Goal: Check status: Check status

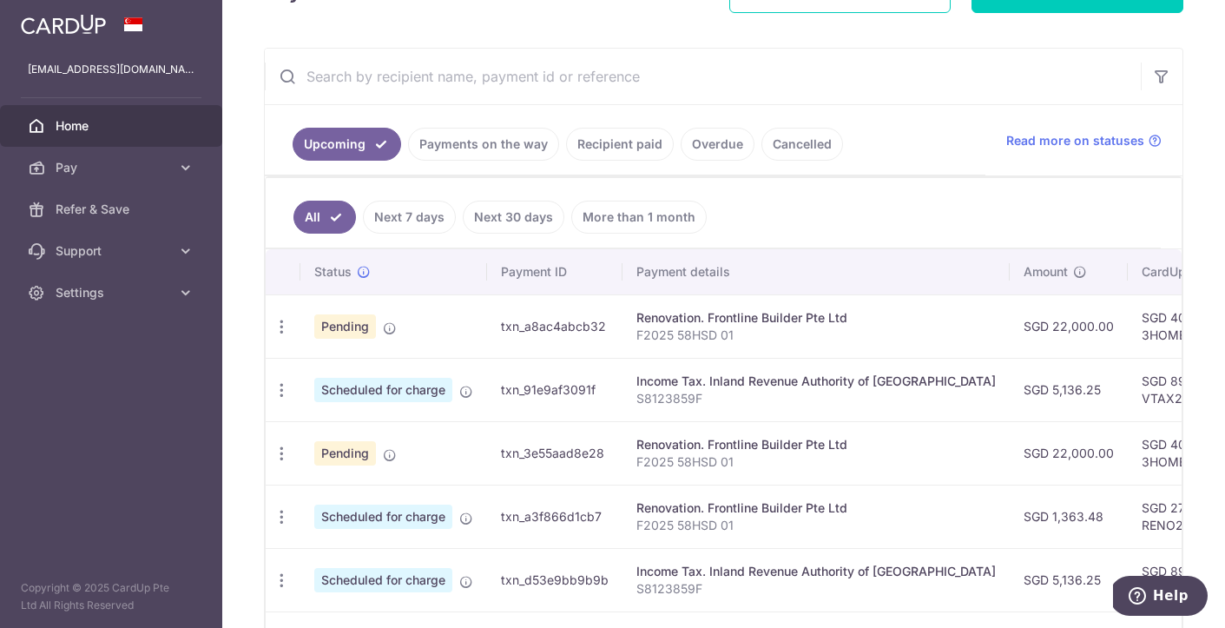
scroll to position [7, 0]
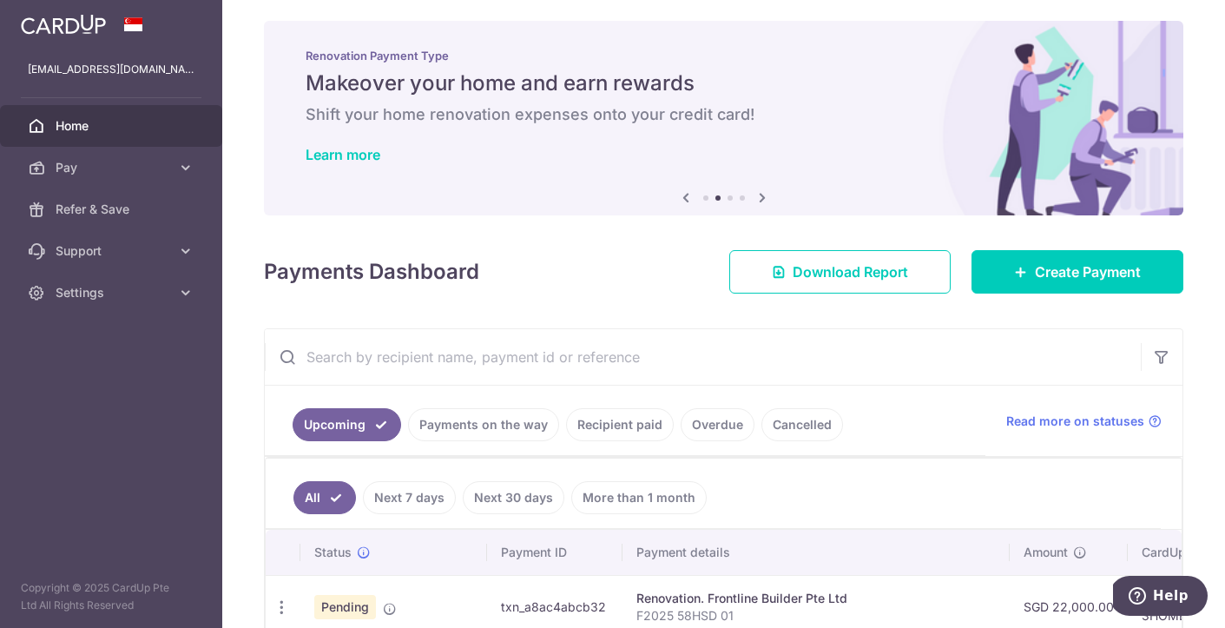
click at [399, 508] on link "Next 7 days" at bounding box center [409, 497] width 93 height 33
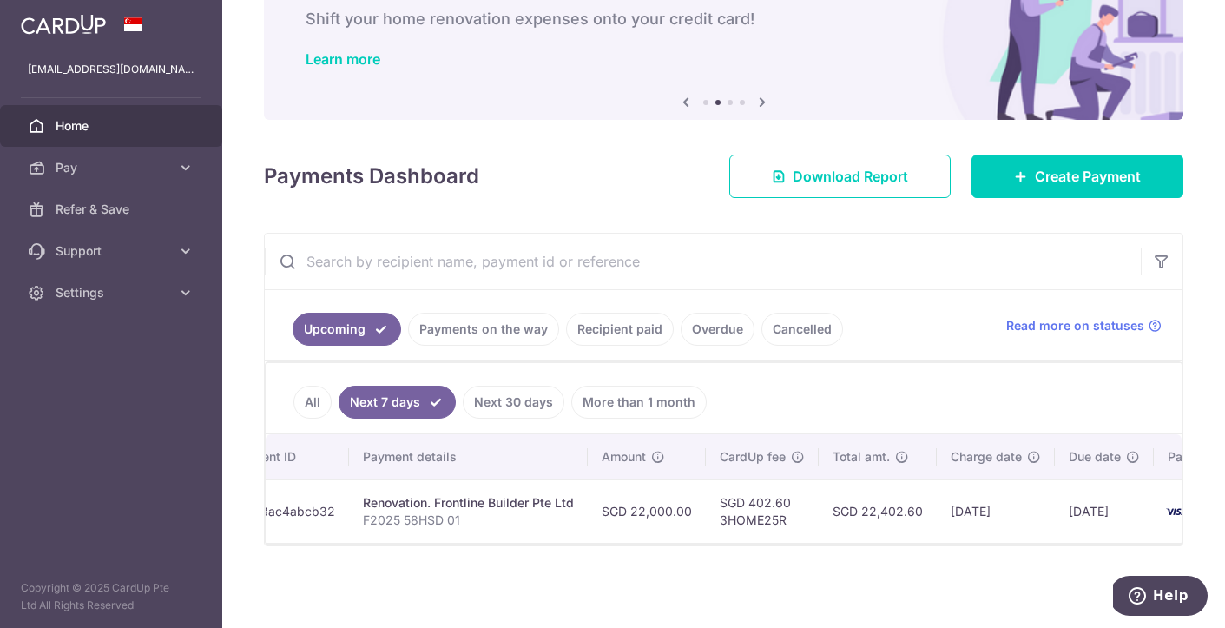
scroll to position [0, 0]
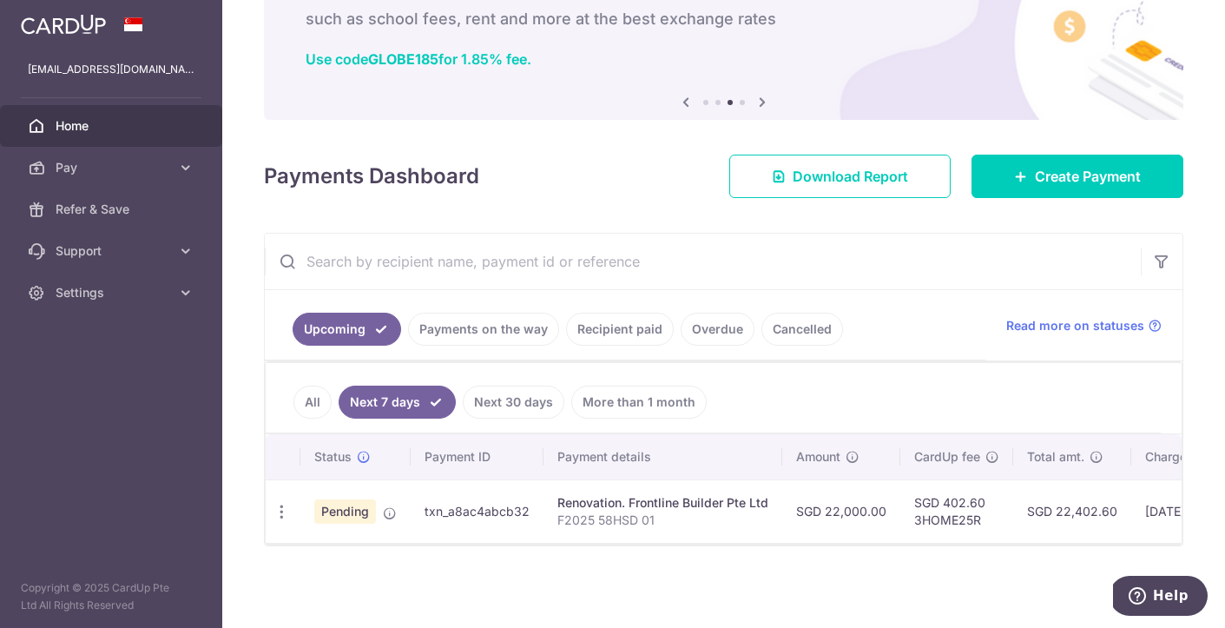
click at [486, 326] on link "Payments on the way" at bounding box center [483, 328] width 151 height 33
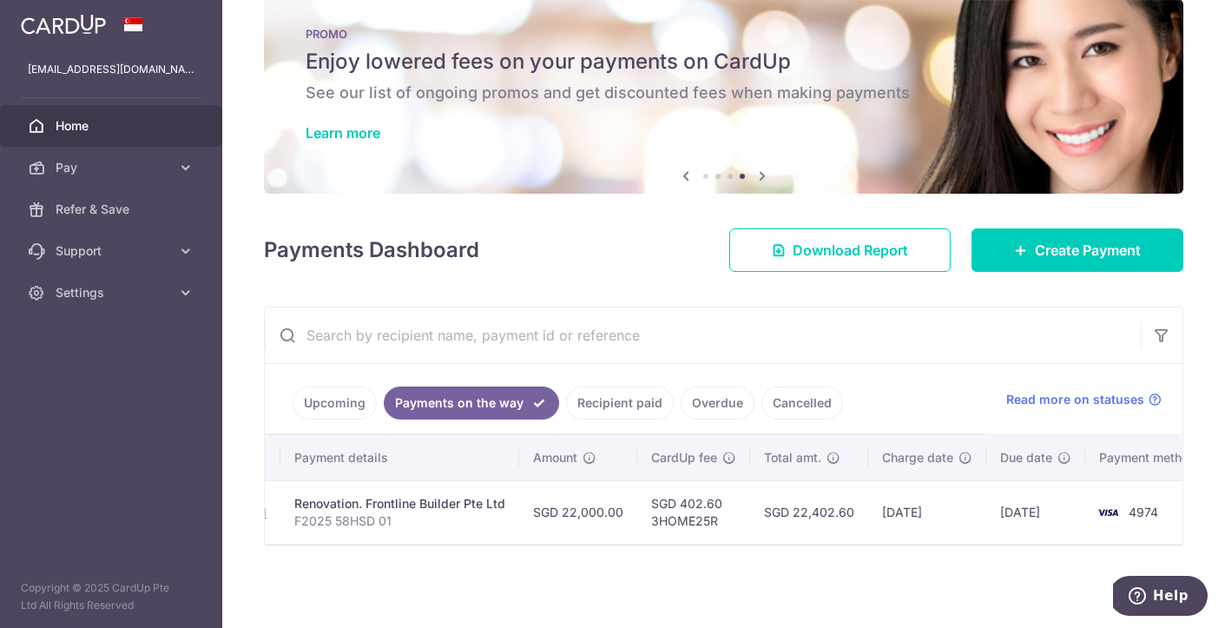
scroll to position [0, 339]
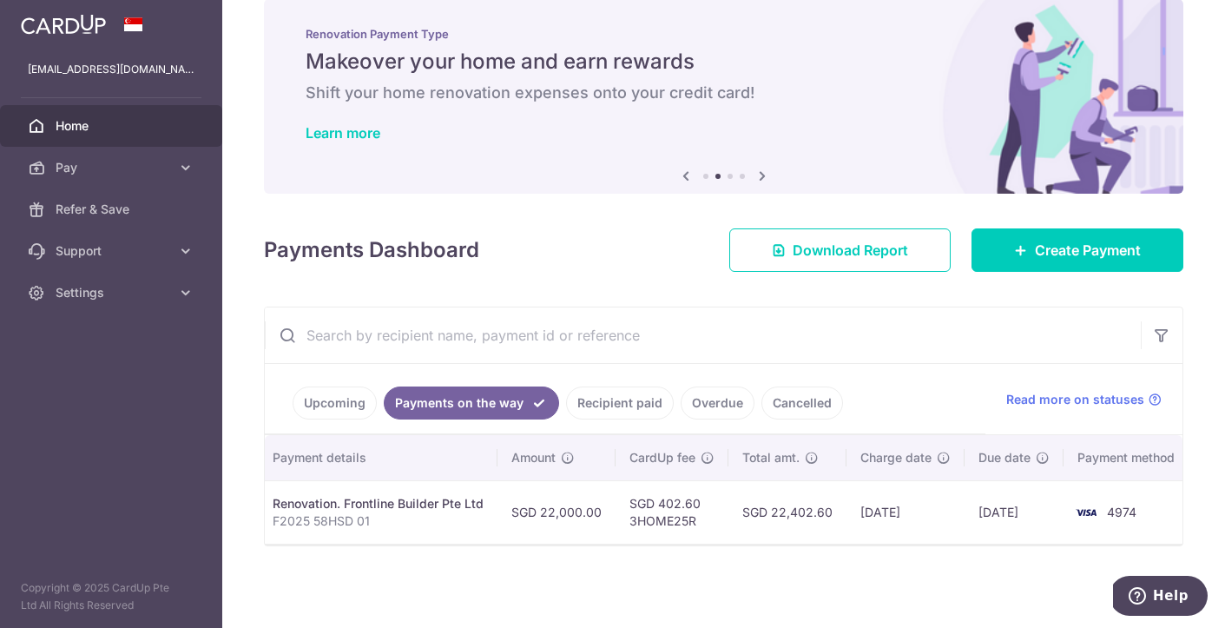
click at [581, 395] on link "Recipient paid" at bounding box center [620, 402] width 108 height 33
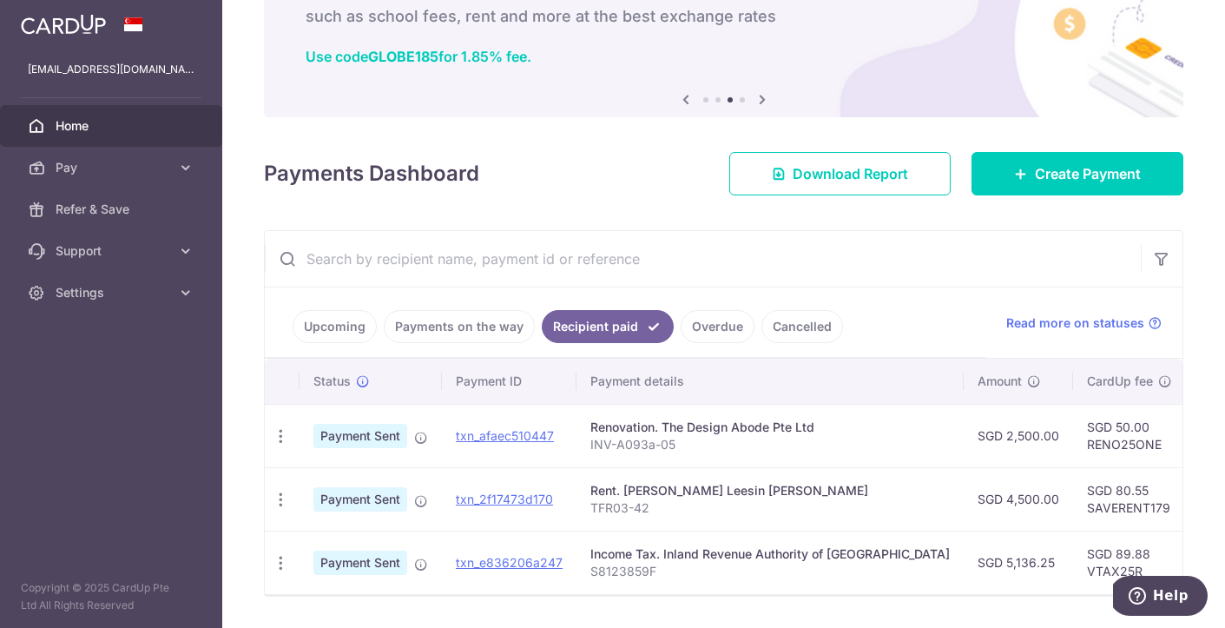
scroll to position [104, 0]
click at [720, 325] on link "Overdue" at bounding box center [717, 327] width 74 height 33
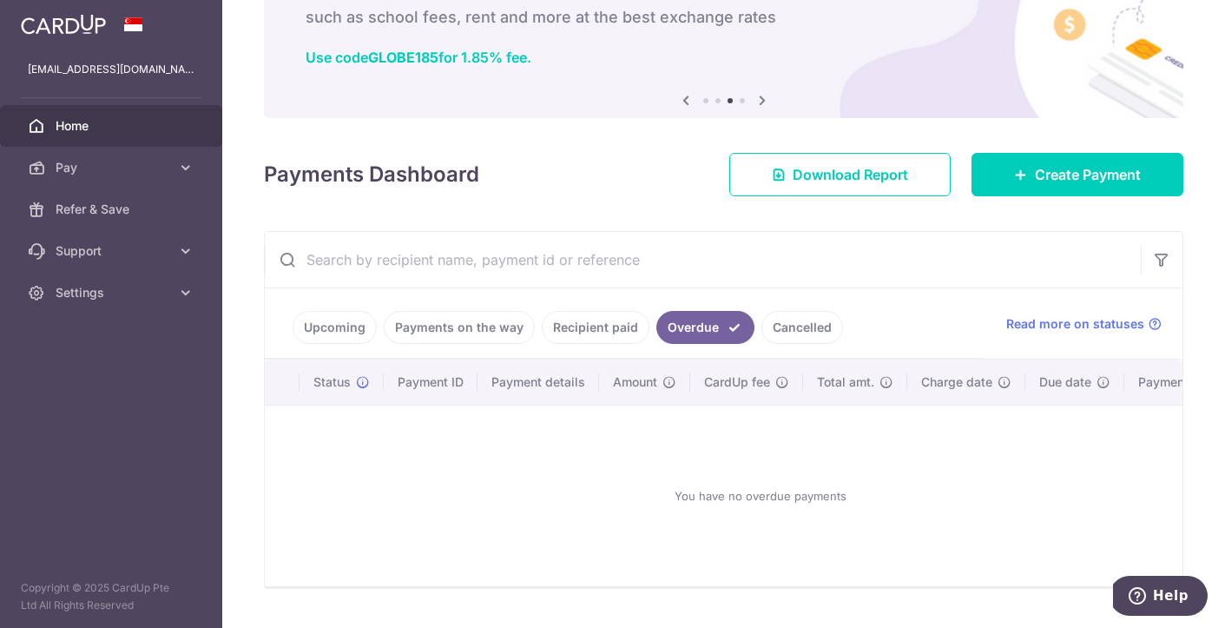
click at [790, 329] on link "Cancelled" at bounding box center [802, 327] width 82 height 33
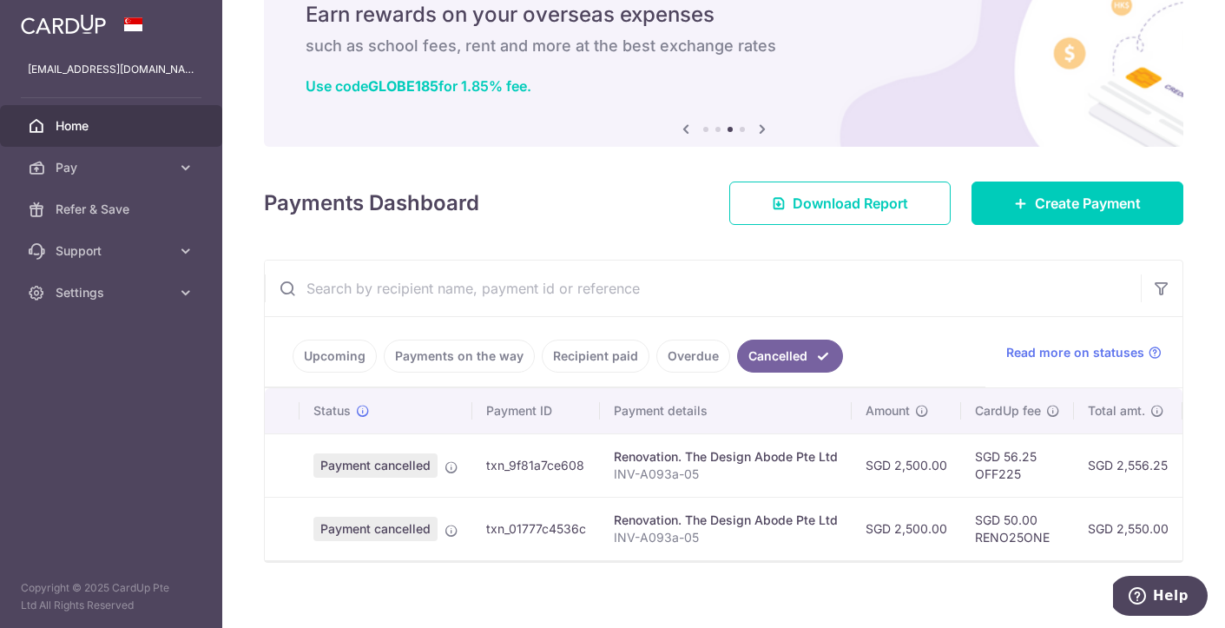
scroll to position [92, 0]
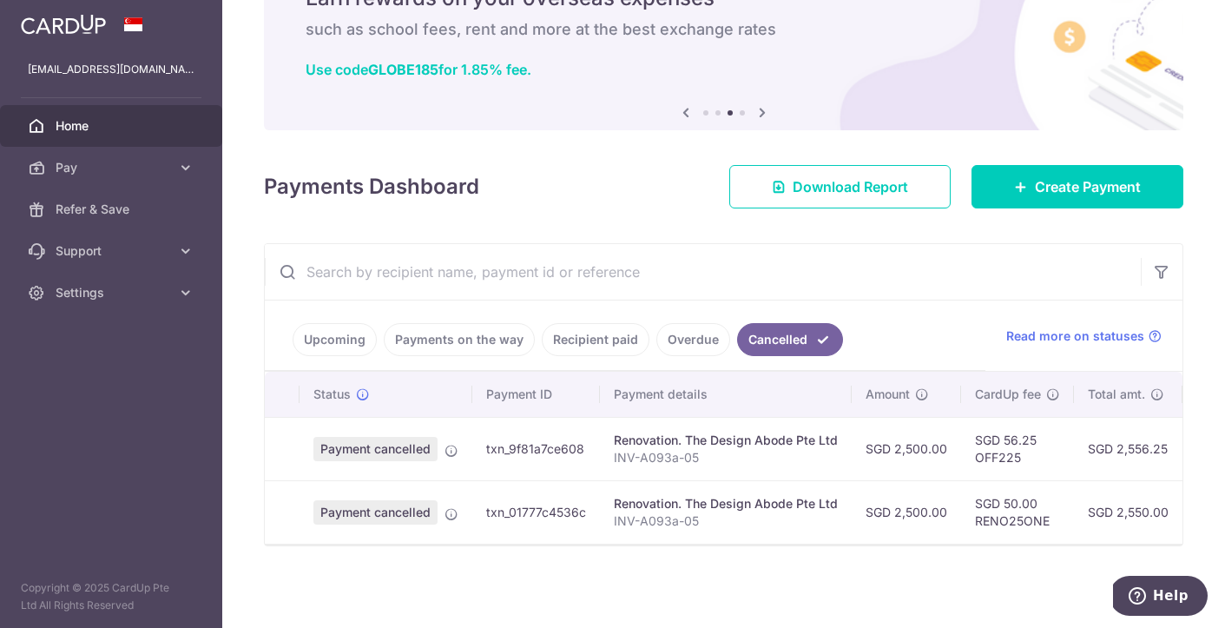
click at [455, 342] on link "Payments on the way" at bounding box center [459, 339] width 151 height 33
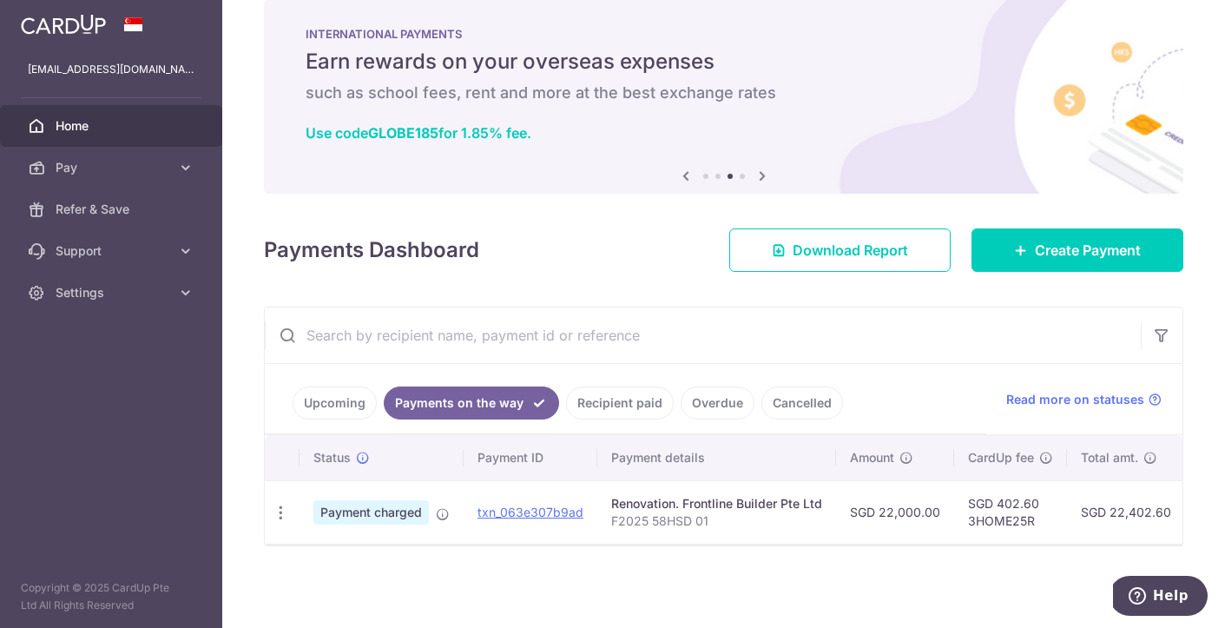
scroll to position [29, 0]
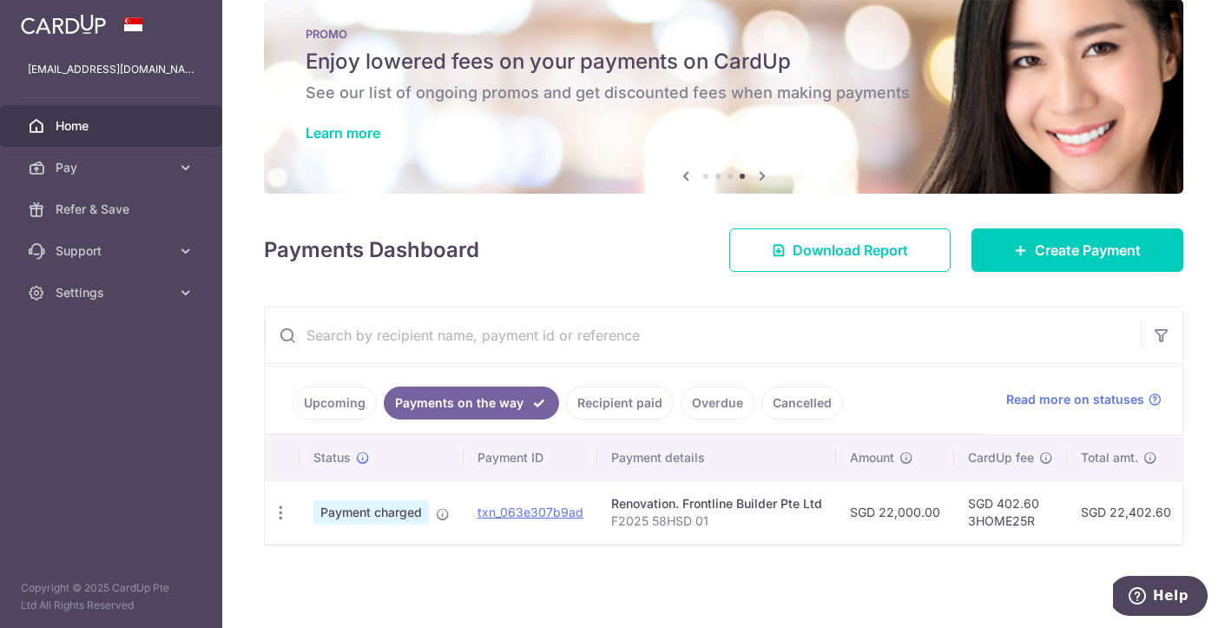
click at [330, 404] on link "Upcoming" at bounding box center [335, 402] width 84 height 33
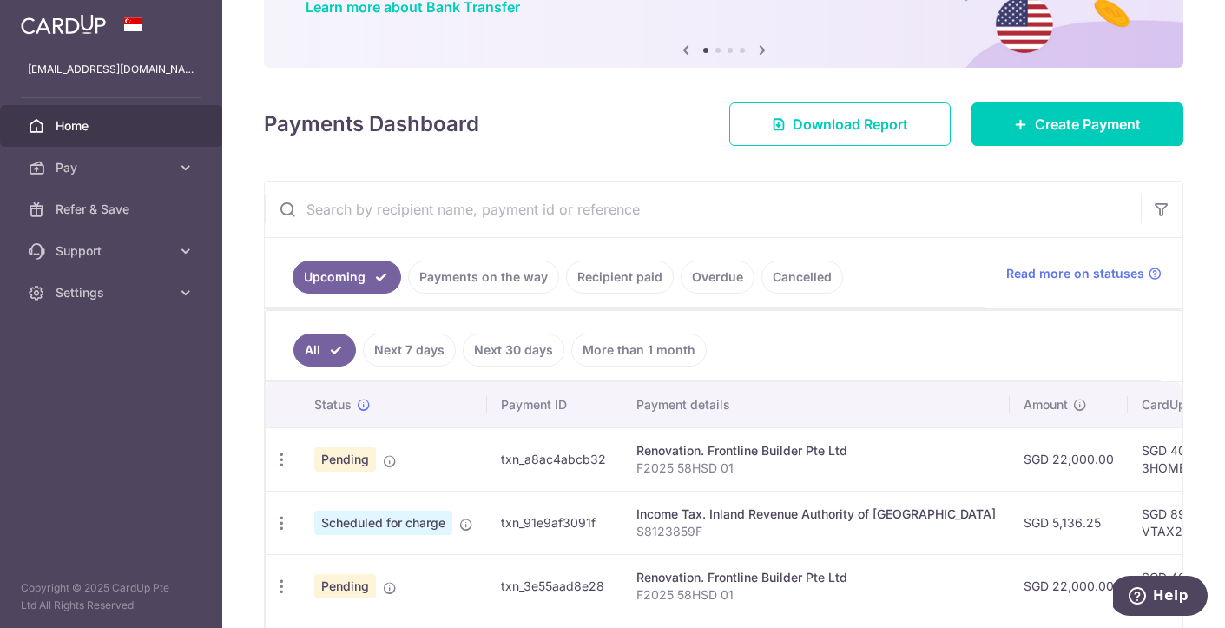
scroll to position [155, 0]
click at [496, 273] on link "Payments on the way" at bounding box center [483, 276] width 151 height 33
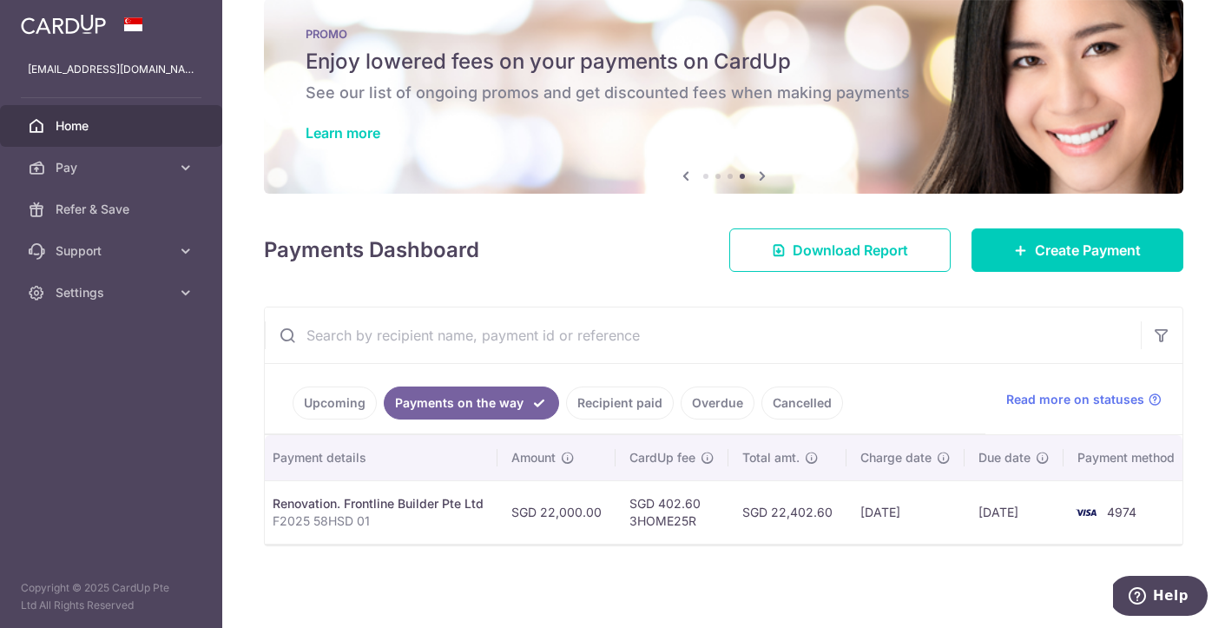
scroll to position [0, 0]
